Goal: Transaction & Acquisition: Purchase product/service

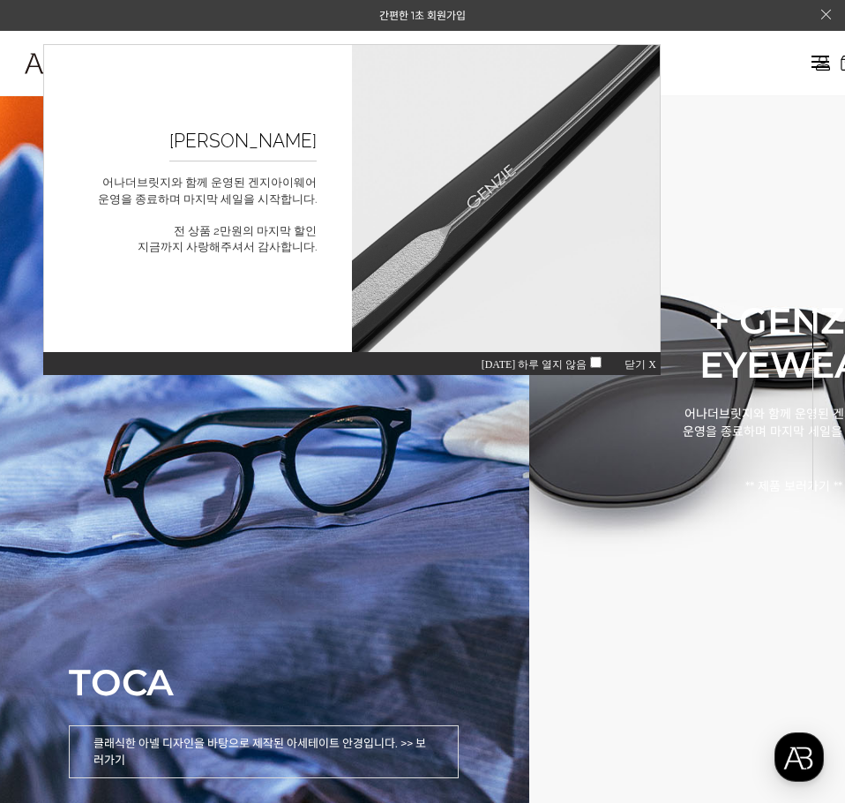
click at [622, 361] on div "오늘 하루 열지 않음 닫기 X" at bounding box center [352, 363] width 618 height 24
click at [629, 360] on span "닫기 X" at bounding box center [641, 364] width 32 height 12
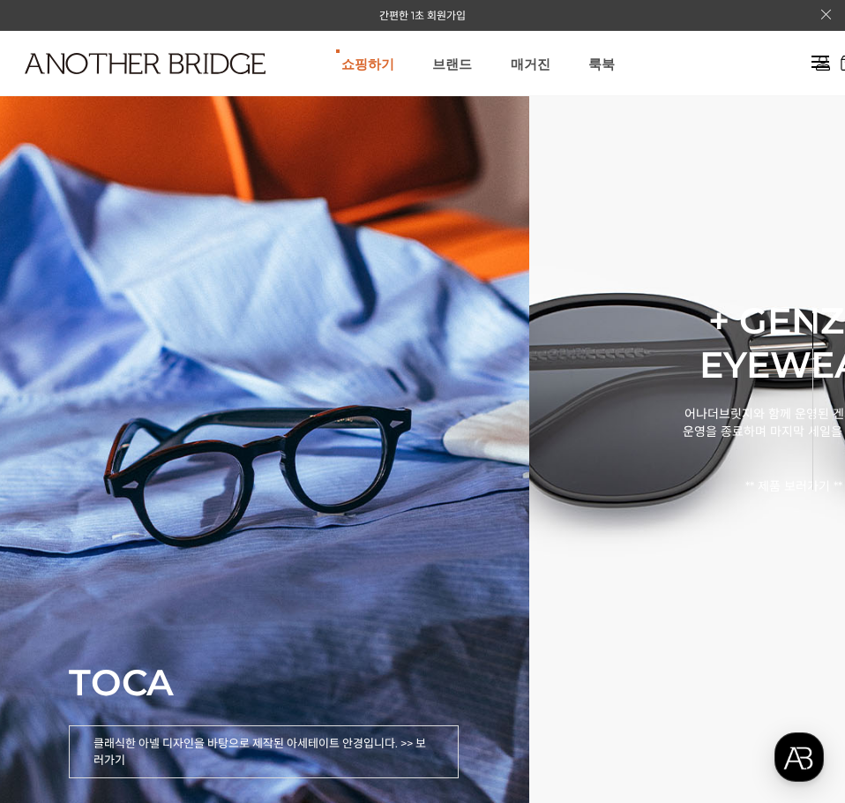
click at [821, 69] on div at bounding box center [821, 62] width 18 height 20
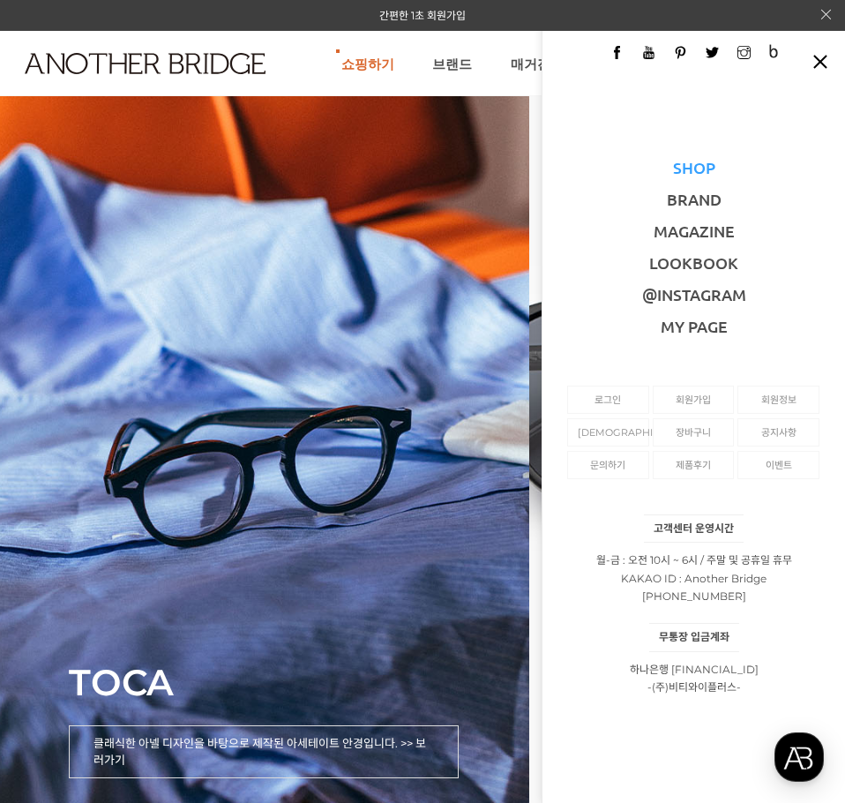
click at [675, 165] on link "SHOP" at bounding box center [694, 167] width 42 height 20
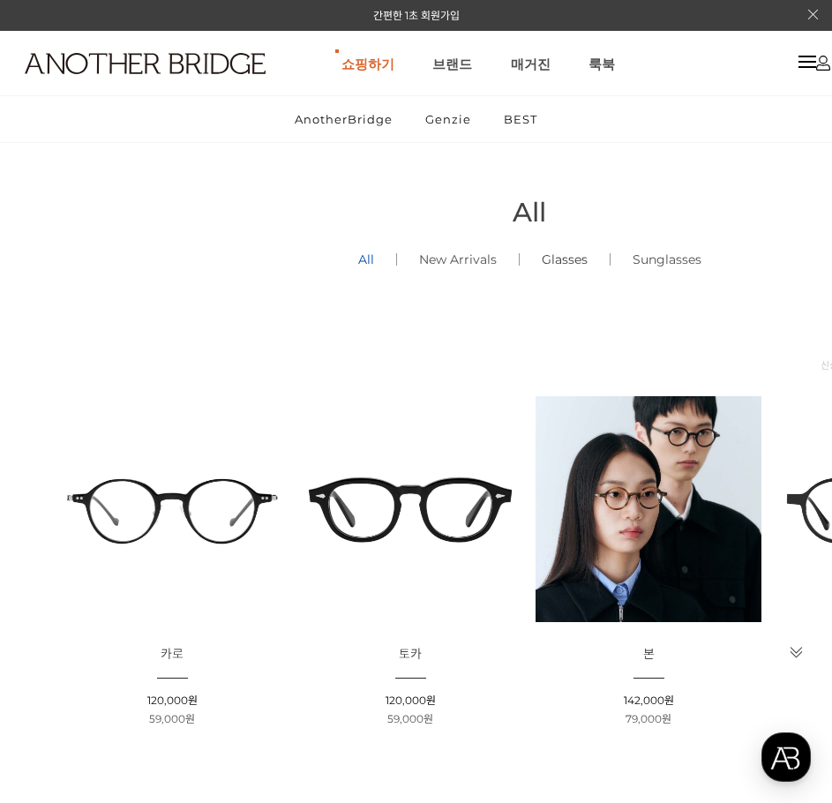
click at [564, 259] on link "Glasses ()" at bounding box center [565, 259] width 90 height 60
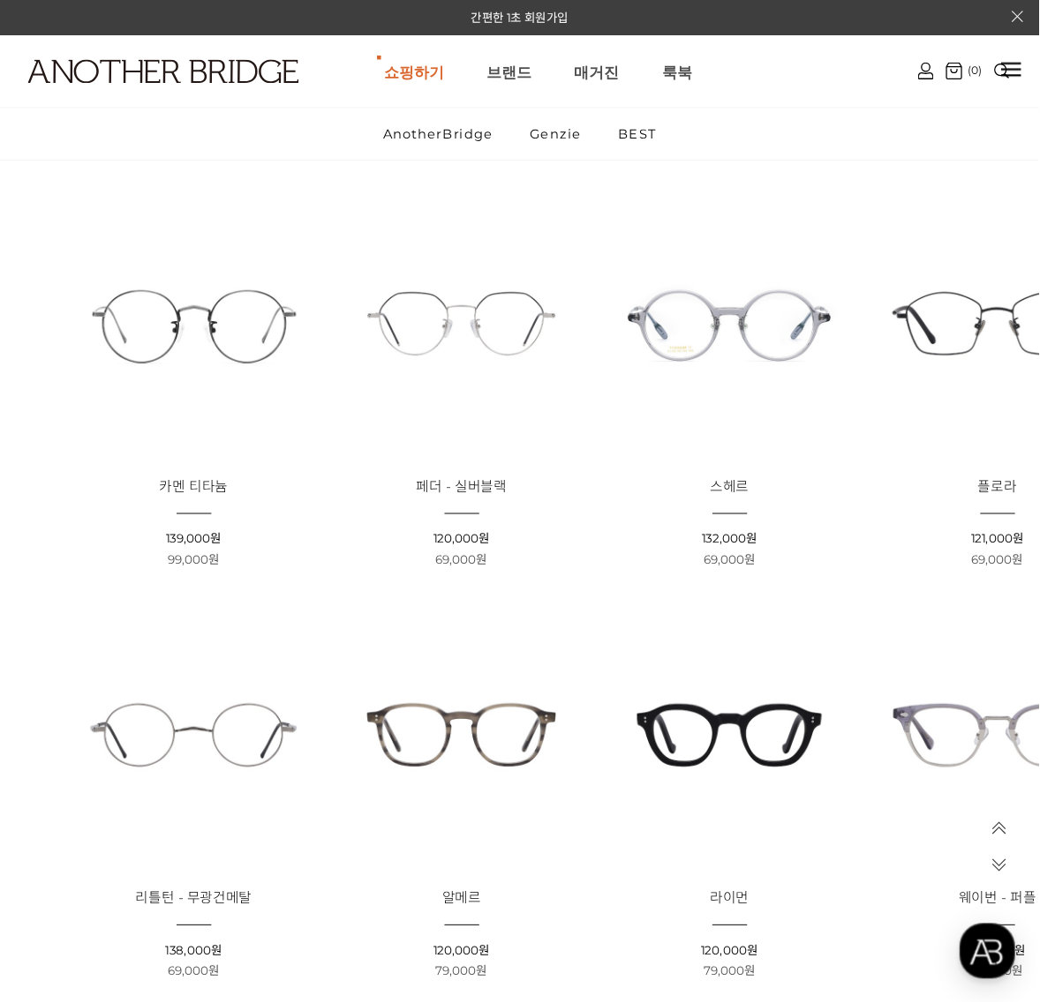
scroll to position [588, 0]
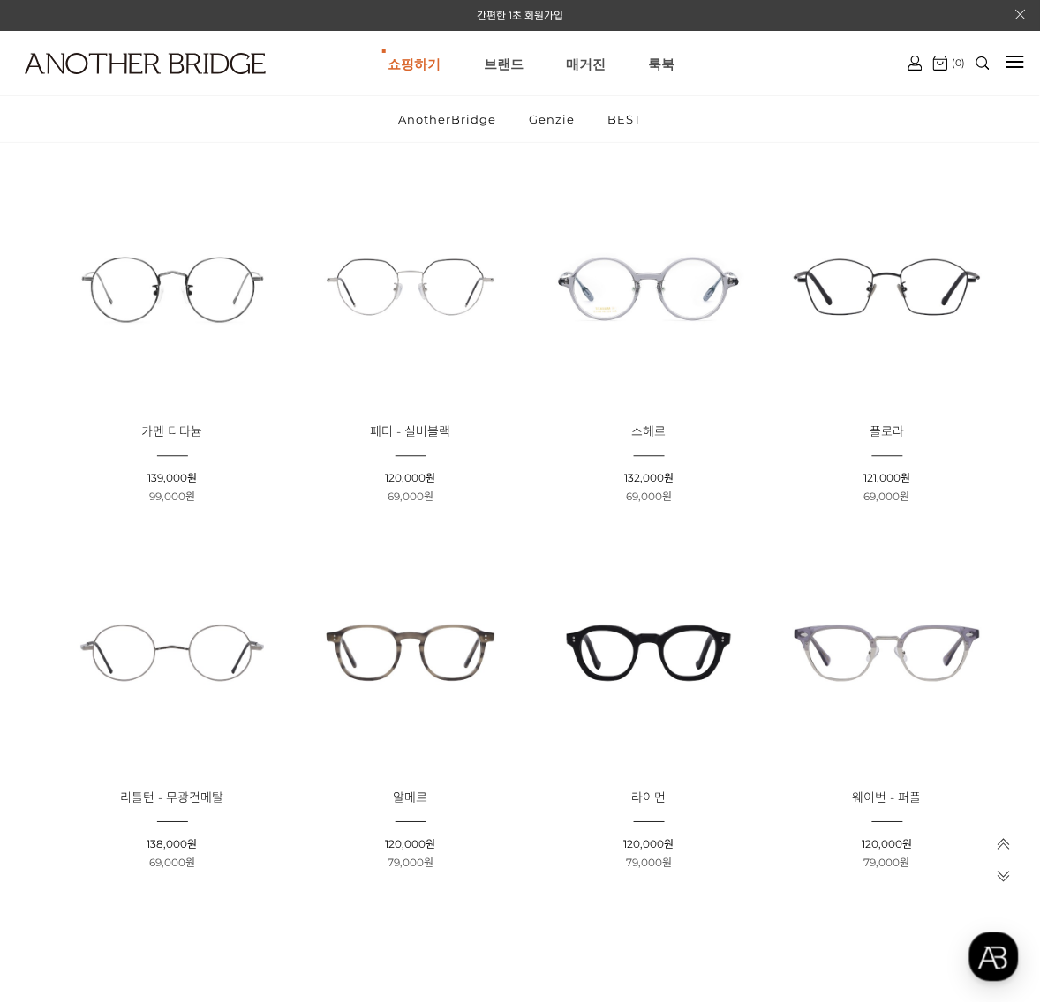
drag, startPoint x: 717, startPoint y: 0, endPoint x: 827, endPoint y: 862, distance: 869.2
click at [827, 802] on li "할인판매가 : 79,000원" at bounding box center [887, 864] width 226 height 16
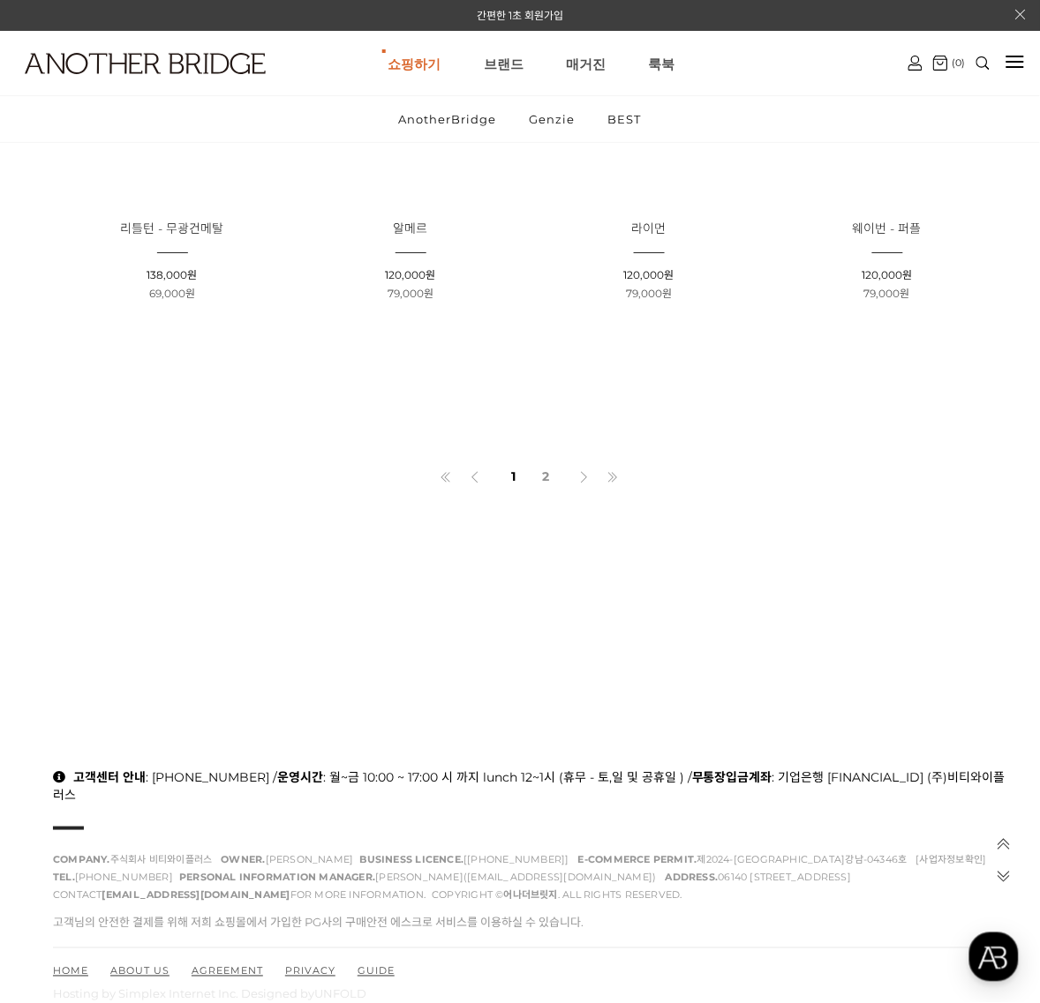
scroll to position [1191, 0]
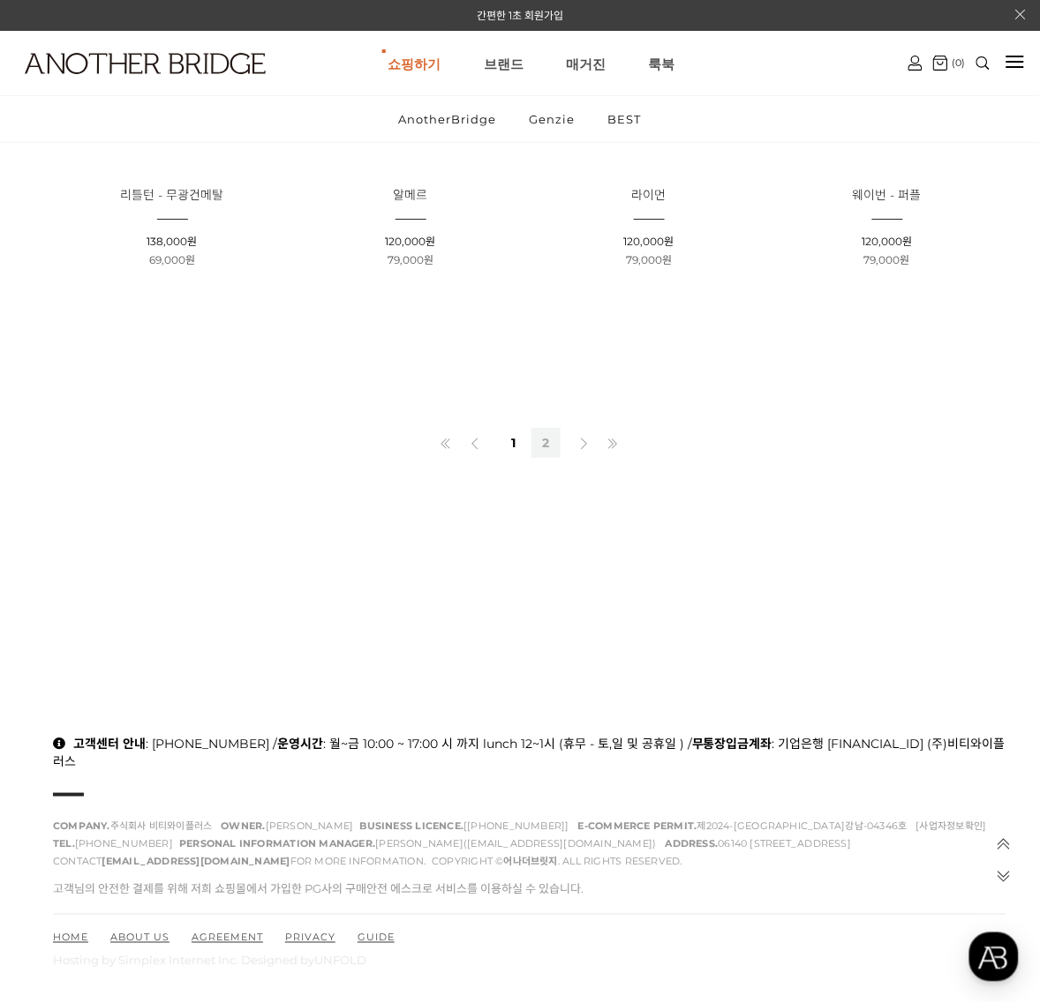
click at [544, 437] on link "2" at bounding box center [545, 443] width 29 height 30
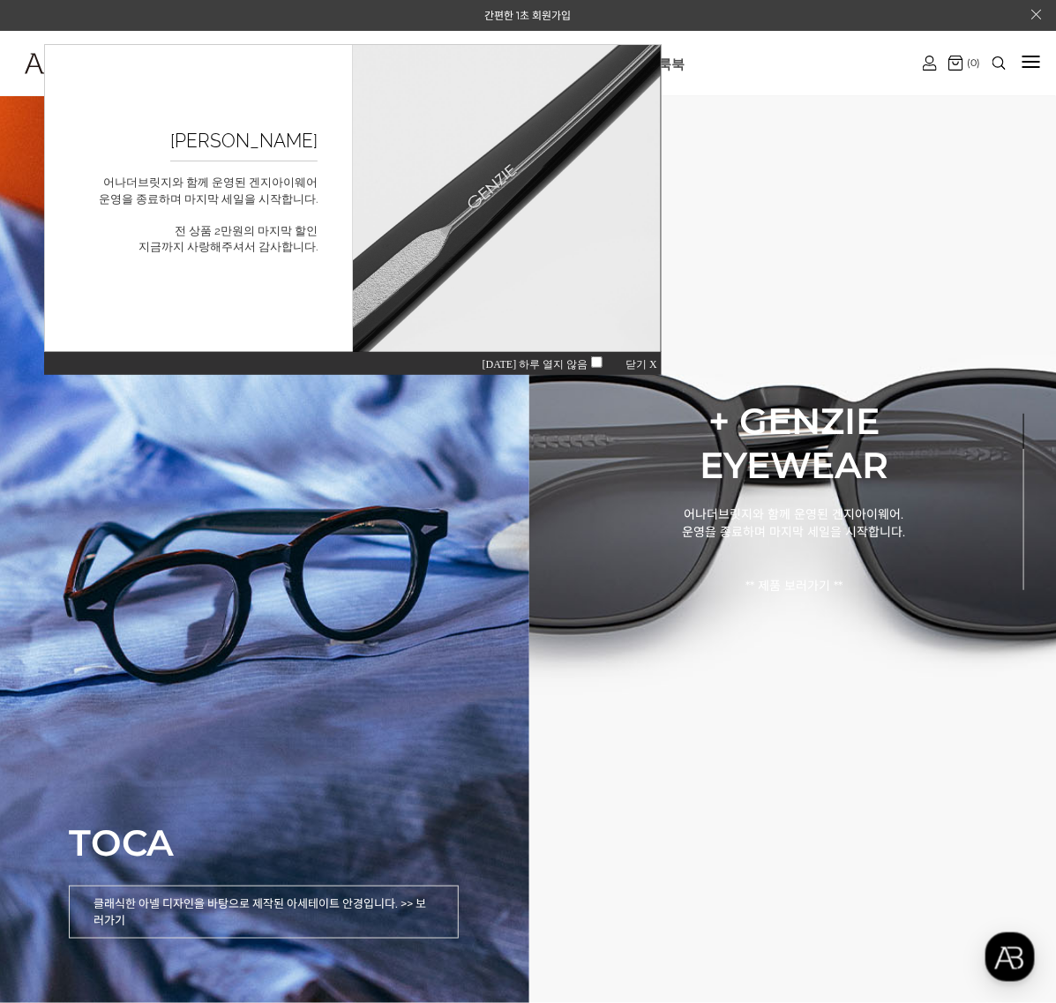
click at [643, 357] on span "닫기 X" at bounding box center [641, 363] width 32 height 12
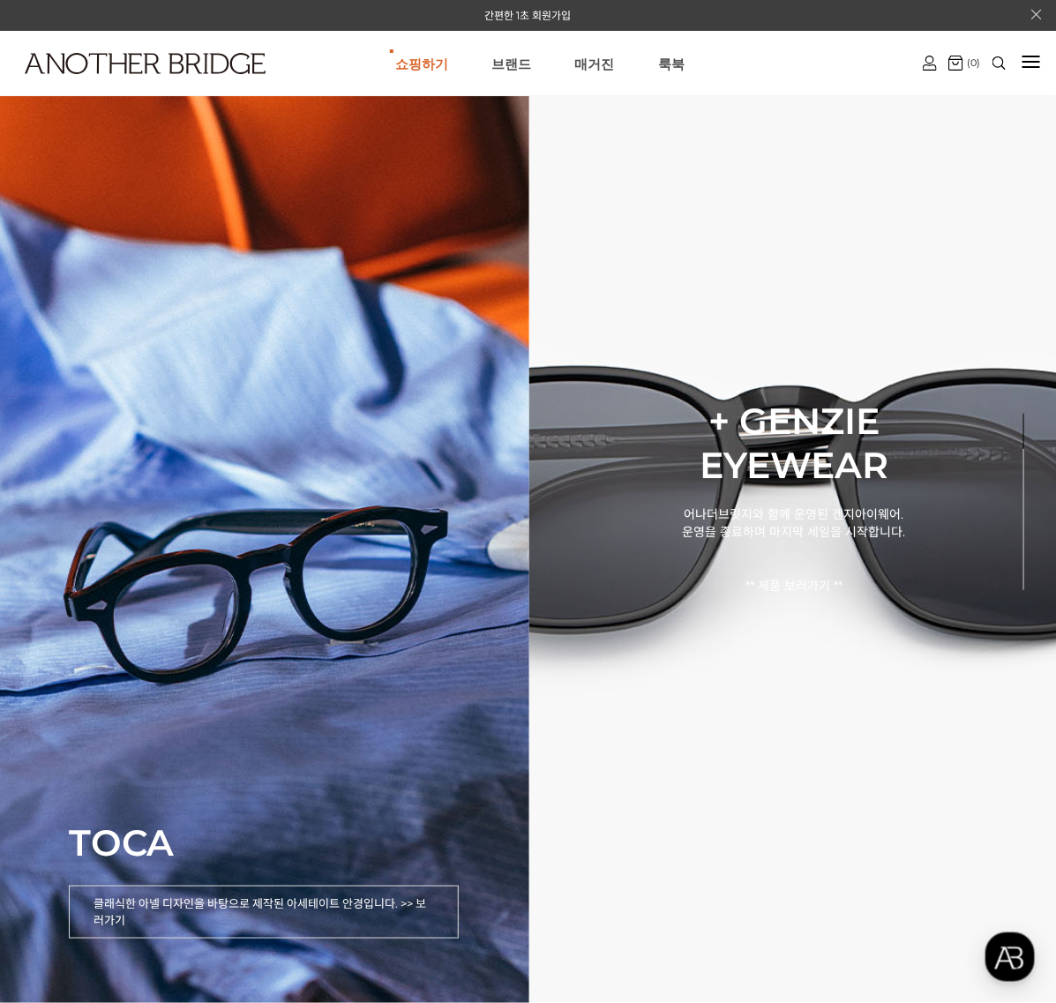
click at [1034, 63] on div at bounding box center [1032, 62] width 18 height 20
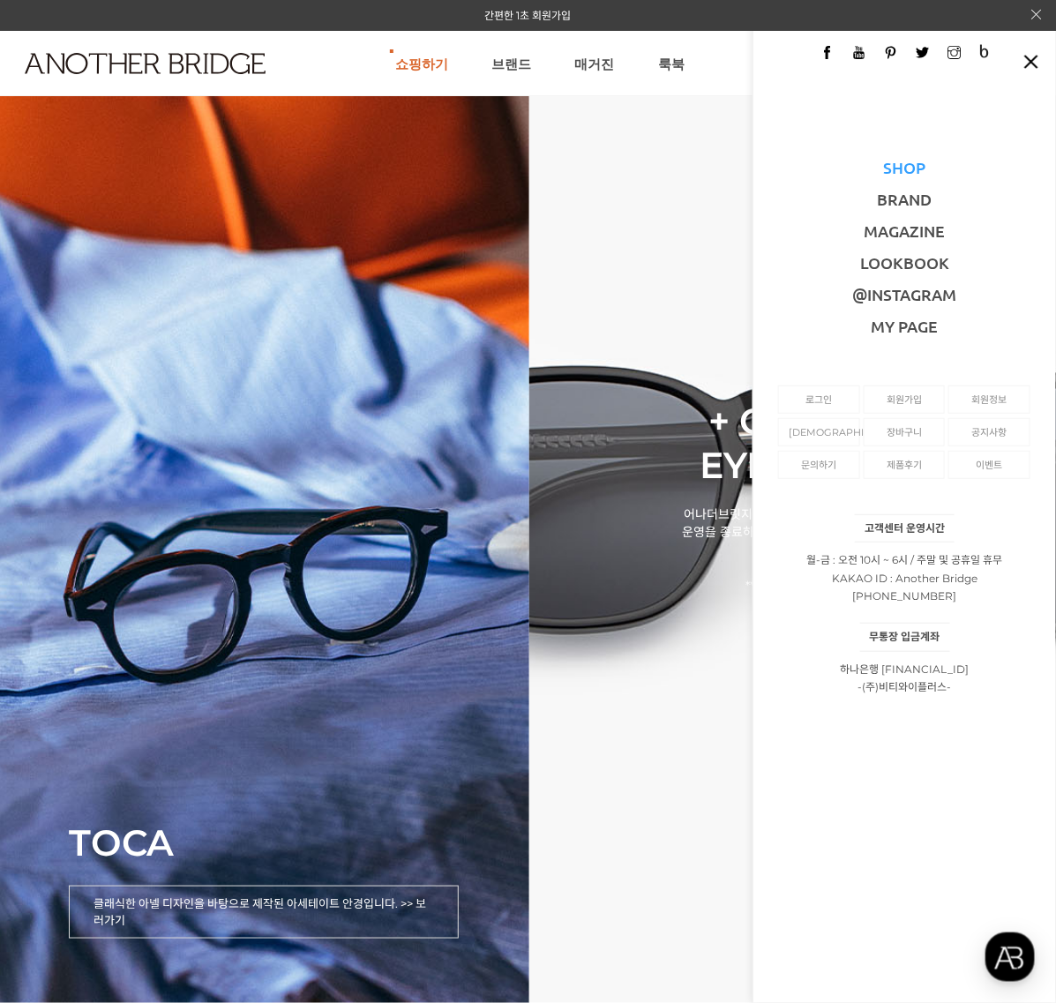
click at [905, 175] on link "SHOP" at bounding box center [905, 167] width 42 height 20
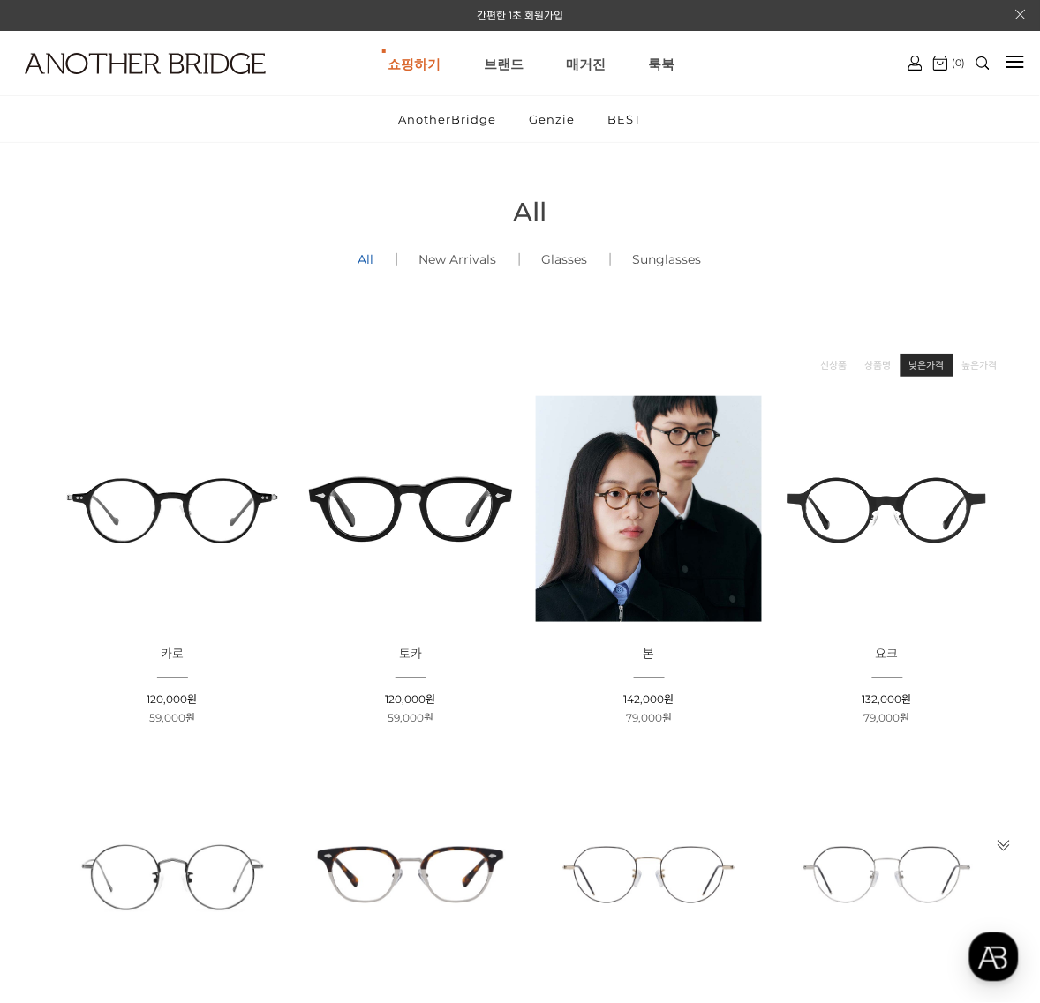
click at [932, 366] on link "낮은가격" at bounding box center [926, 366] width 35 height 18
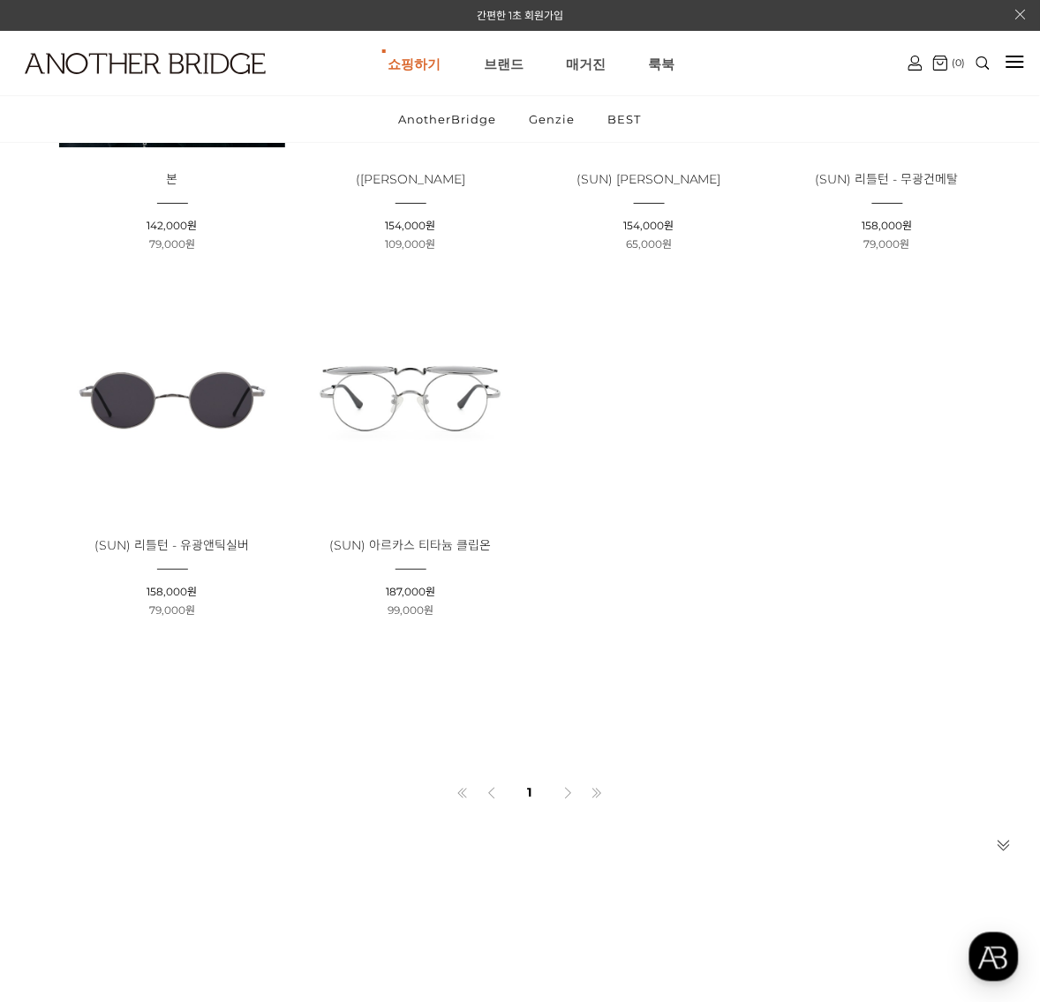
scroll to position [2573, 0]
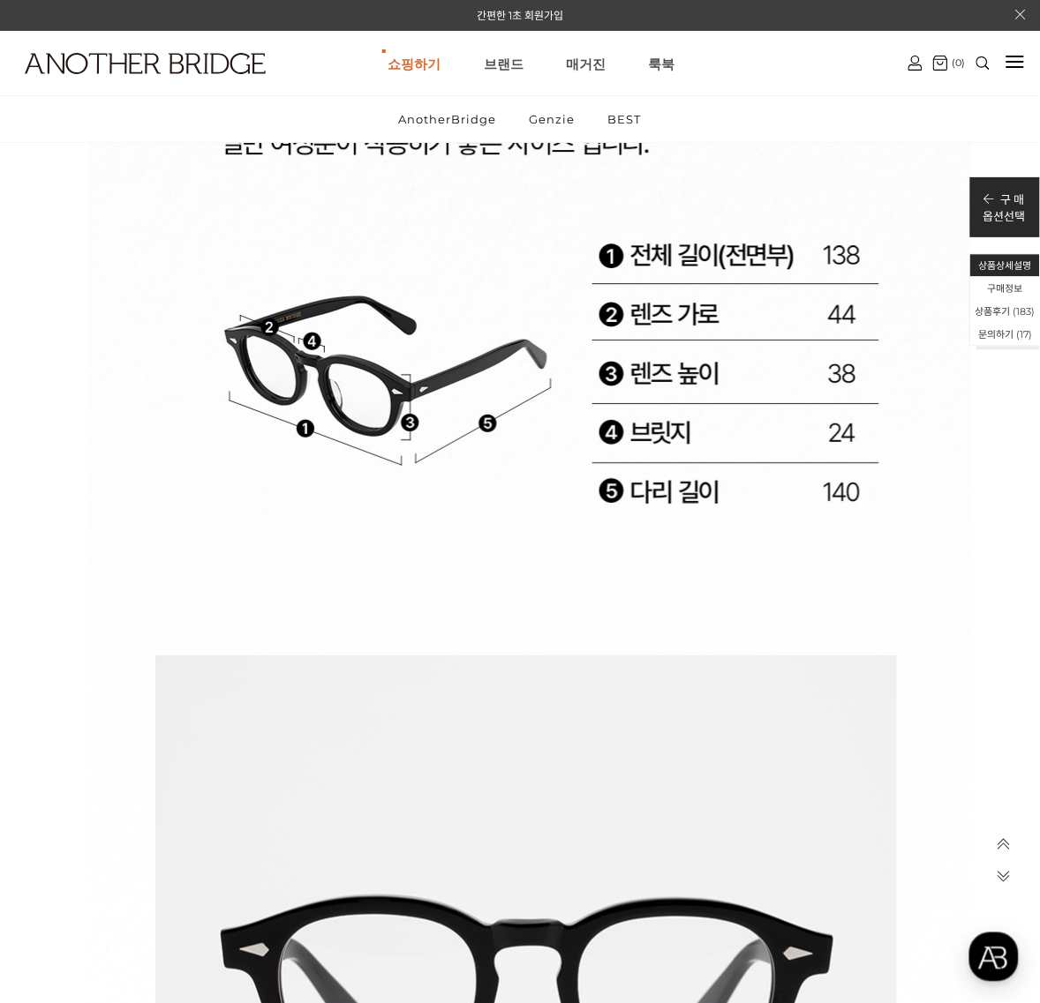
scroll to position [26474, 0]
